Goal: Find specific page/section: Find specific page/section

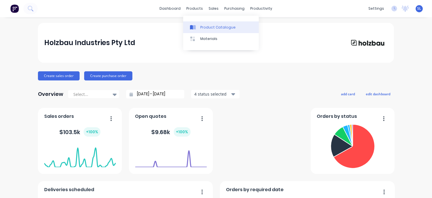
click at [203, 27] on div "Product Catalogue" at bounding box center [217, 27] width 35 height 5
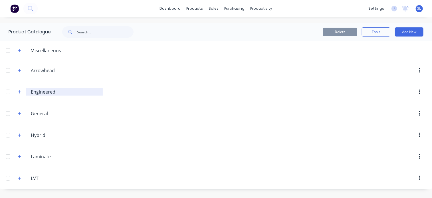
click at [40, 94] on input "Engineered" at bounding box center [65, 91] width 68 height 7
click at [19, 93] on icon "button" at bounding box center [19, 92] width 3 height 4
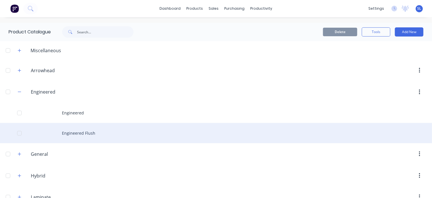
click at [75, 134] on div "Engineered Flush" at bounding box center [216, 133] width 432 height 20
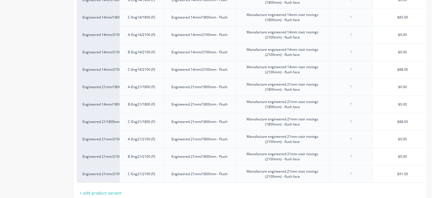
scroll to position [179, 0]
click at [106, 104] on div "Engineered 14mm/1800mm (F)" at bounding box center [97, 104] width 31 height 5
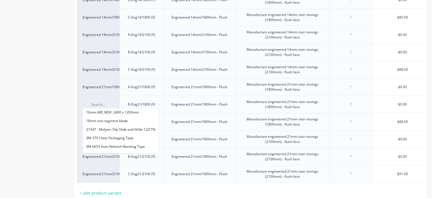
click at [17, 129] on div "Product details Collaborate Order History" at bounding box center [36, 38] width 60 height 387
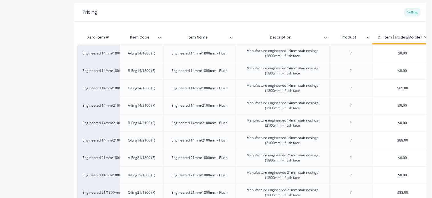
scroll to position [107, 0]
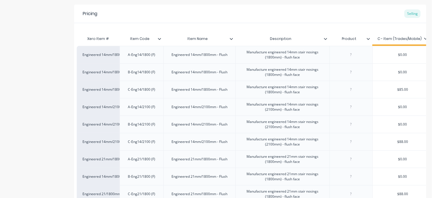
type textarea "x"
